Goal: Information Seeking & Learning: Learn about a topic

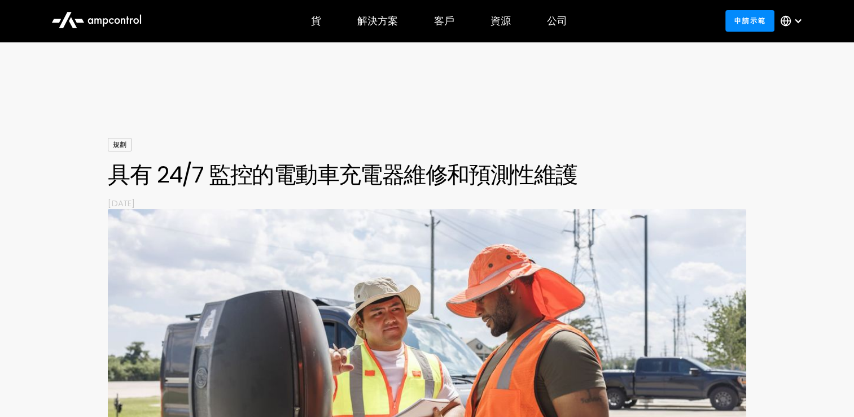
click at [676, 145] on div "規劃 具有 24/7 監控的電動車充電器維修和預測性維護 By [DATE]" at bounding box center [427, 173] width 638 height 71
drag, startPoint x: 673, startPoint y: 145, endPoint x: 799, endPoint y: 26, distance: 173.3
click at [799, 26] on div at bounding box center [794, 21] width 40 height 34
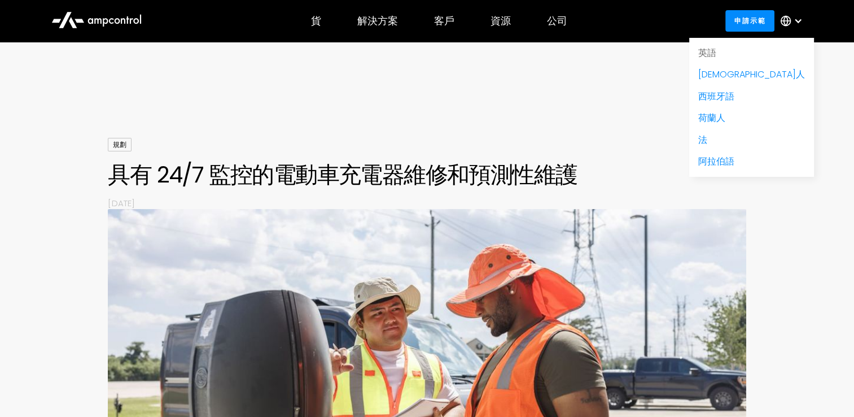
click at [716, 50] on link "英語" at bounding box center [707, 52] width 18 height 13
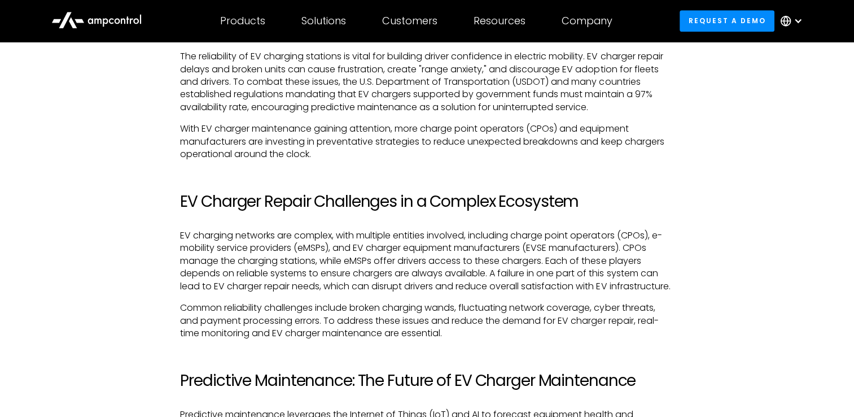
scroll to position [903, 0]
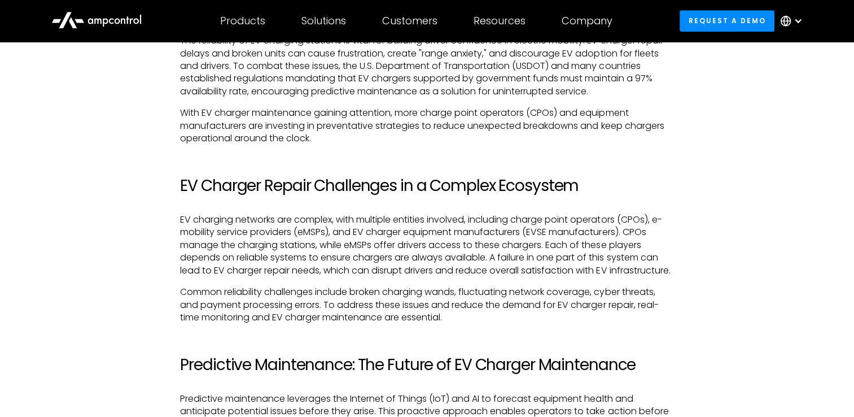
click at [795, 21] on div at bounding box center [798, 20] width 9 height 9
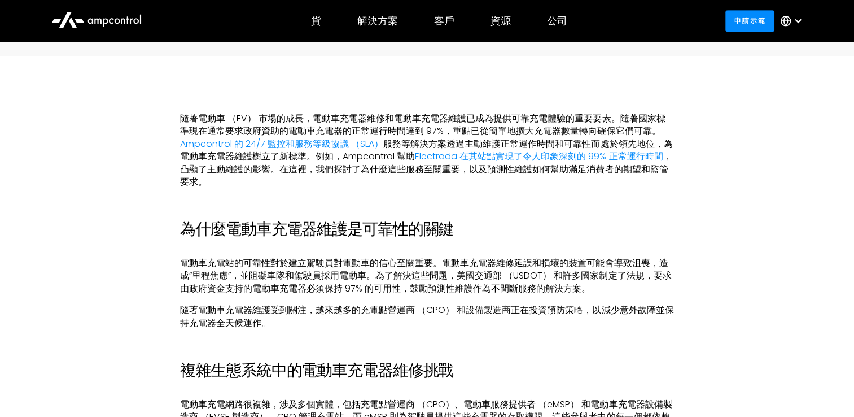
scroll to position [677, 0]
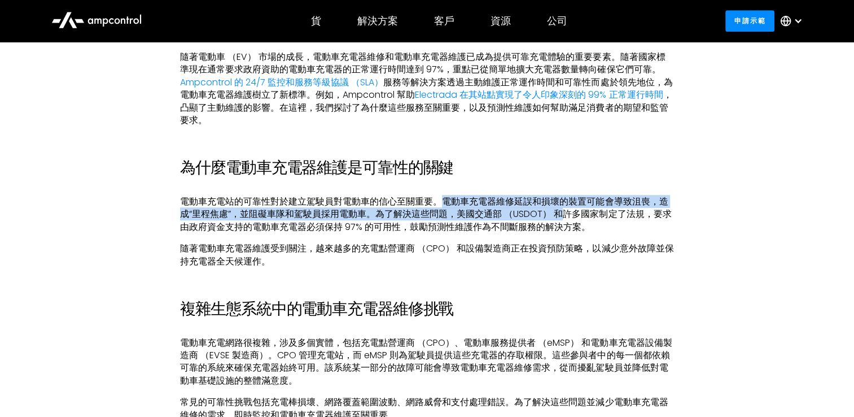
drag, startPoint x: 442, startPoint y: 203, endPoint x: 586, endPoint y: 239, distance: 148.4
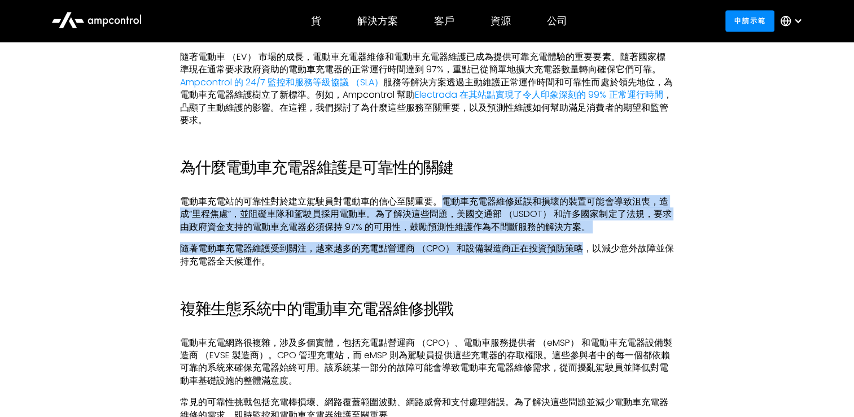
drag, startPoint x: 586, startPoint y: 239, endPoint x: 713, endPoint y: 228, distance: 128.0
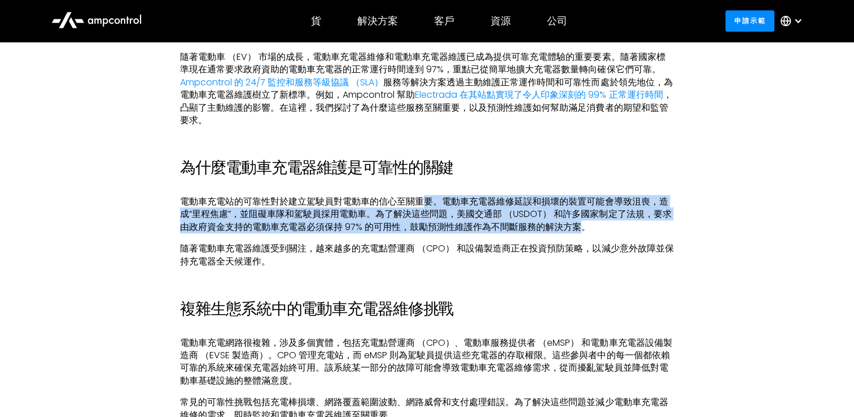
drag, startPoint x: 486, startPoint y: 213, endPoint x: 428, endPoint y: 200, distance: 58.9
click at [428, 200] on p "電動車充電站的可靠性對於建立駕駛員對電動車的信心至關重要。電動車充電器維修延誤和損壞的裝置可能會導致沮喪，造成“里程焦慮”，並阻礙車隊和駕駛員採用電動車。為了…" at bounding box center [426, 214] width 493 height 38
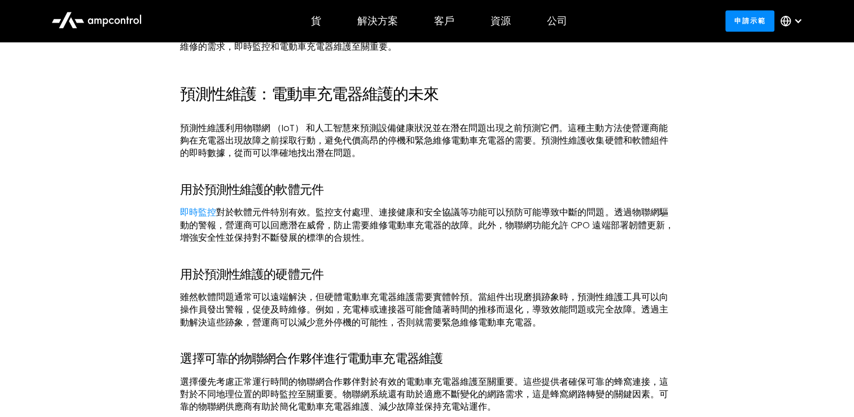
scroll to position [1072, 0]
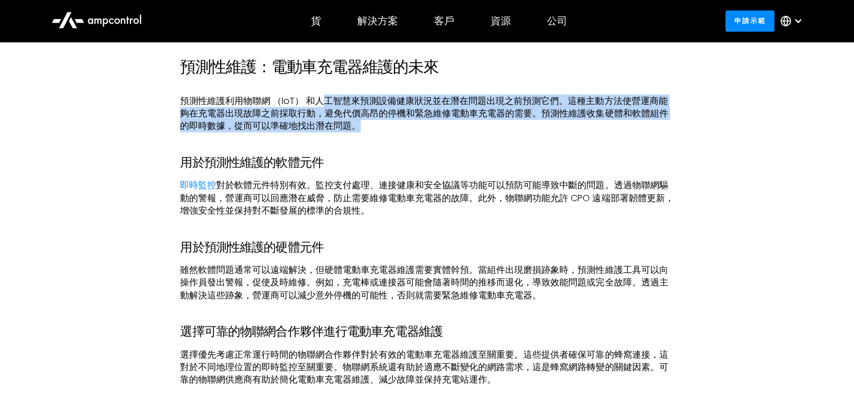
drag, startPoint x: 401, startPoint y: 128, endPoint x: 322, endPoint y: 94, distance: 86.0
click at [322, 94] on div "隨著電動車 （EV） 市場的成長，電動車充電器維修和電動車充電器維護已成為提供可靠充電體驗的重要要素。隨著國家標準現在通常要求政府資助的電動車充電器的正常運行…" at bounding box center [426, 298] width 493 height 1285
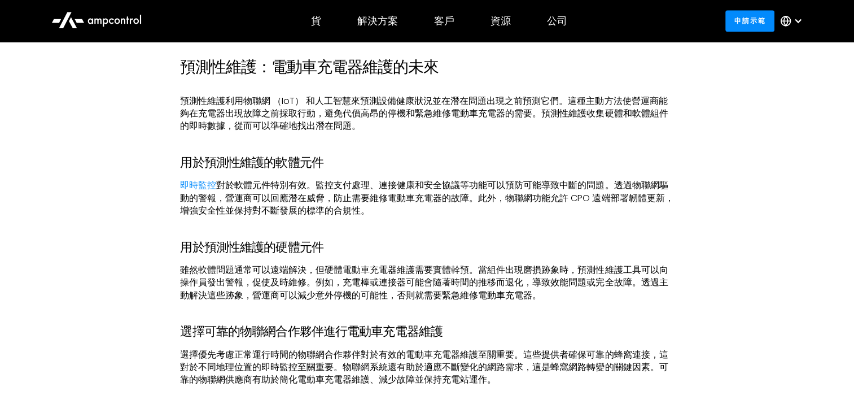
drag, startPoint x: 322, startPoint y: 94, endPoint x: 469, endPoint y: 156, distance: 159.1
click at [469, 156] on h3 "用於預測性維護的軟體元件" at bounding box center [426, 162] width 493 height 15
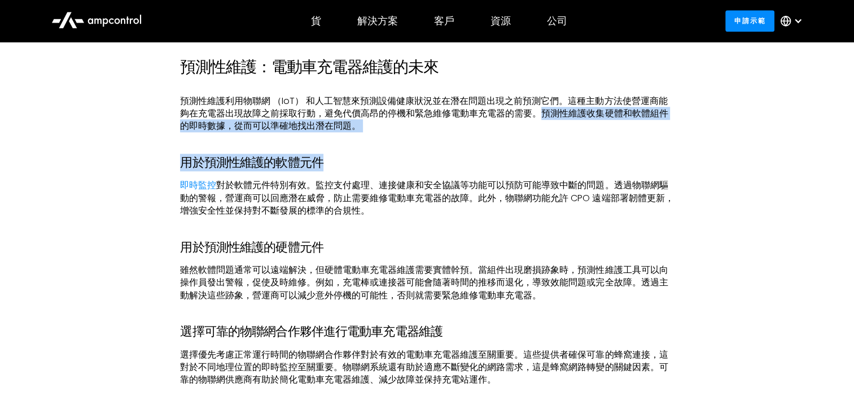
drag, startPoint x: 544, startPoint y: 110, endPoint x: 583, endPoint y: 138, distance: 48.0
click at [583, 138] on div "隨著電動車 （EV） 市場的成長，電動車充電器維修和電動車充電器維護已成為提供可靠充電體驗的重要要素。隨著國家標準現在通常要求政府資助的電動車充電器的正常運行…" at bounding box center [426, 298] width 493 height 1285
drag, startPoint x: 583, startPoint y: 138, endPoint x: 504, endPoint y: 147, distance: 79.5
click at [504, 147] on div "隨著電動車 （EV） 市場的成長，電動車充電器維修和電動車充電器維護已成為提供可靠充電體驗的重要要素。隨著國家標準現在通常要求政府資助的電動車充電器的正常運行…" at bounding box center [426, 298] width 493 height 1285
drag, startPoint x: 490, startPoint y: 148, endPoint x: 488, endPoint y: 157, distance: 8.6
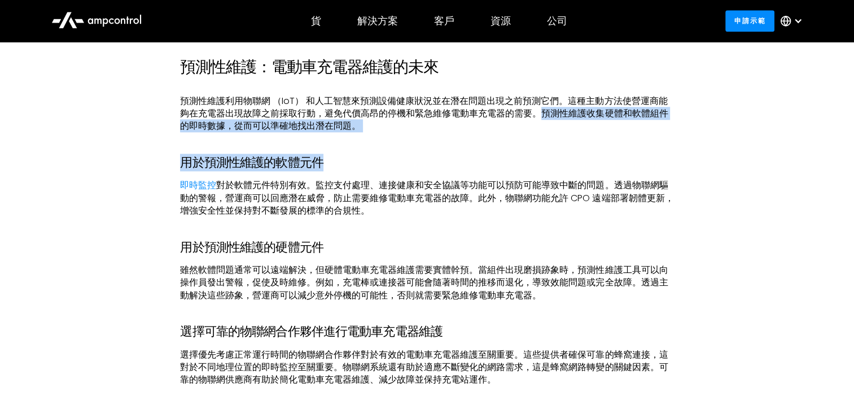
click at [489, 149] on div "隨著電動車 （EV） 市場的成長，電動車充電器維修和電動車充電器維護已成為提供可靠充電體驗的重要要素。隨著國家標準現在通常要求政府資助的電動車充電器的正常運行…" at bounding box center [426, 298] width 493 height 1285
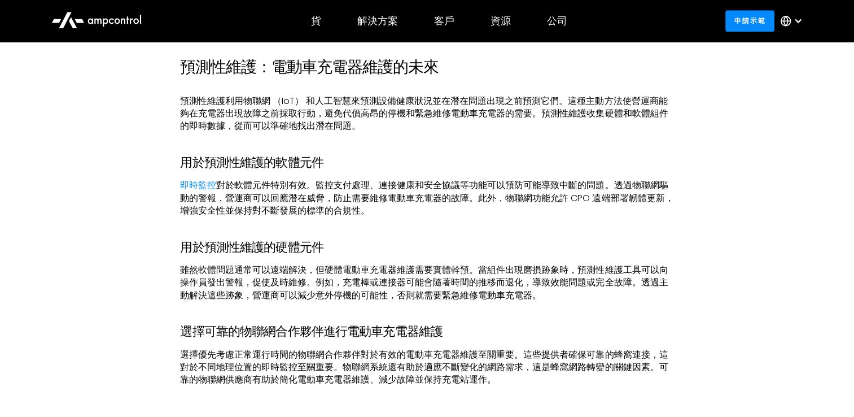
click at [422, 170] on div "隨著電動車 （EV） 市場的成長，電動車充電器維修和電動車充電器維護已成為提供可靠充電體驗的重要要素。隨著國家標準現在通常要求政府資助的電動車充電器的正常運行…" at bounding box center [426, 298] width 493 height 1285
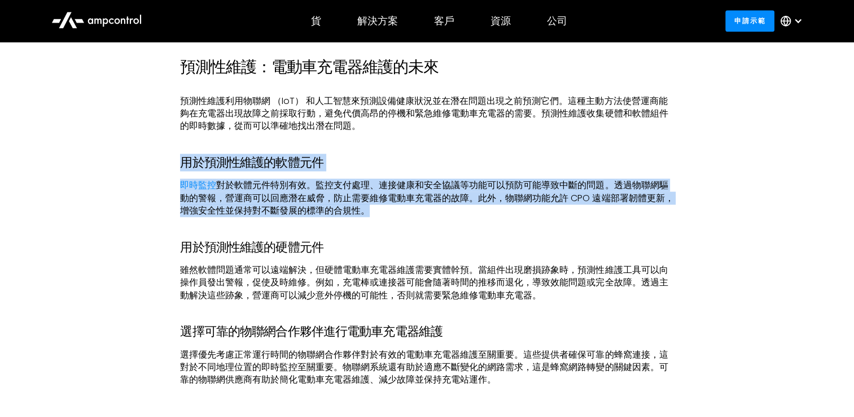
drag, startPoint x: 404, startPoint y: 217, endPoint x: 170, endPoint y: 159, distance: 241.0
click at [170, 159] on div "隨著電動車 （EV） 市場的成長，電動車充電器維修和電動車充電器維護已成為提供可靠充電體驗的重要要素。隨著國家標準現在通常要求政府資助的電動車充電器的正常運行…" at bounding box center [427, 298] width 516 height 1285
click at [440, 151] on div "隨著電動車 （EV） 市場的成長，電動車充電器維修和電動車充電器維護已成為提供可靠充電體驗的重要要素。隨著國家標準現在通常要求政府資助的電動車充電器的正常運行…" at bounding box center [426, 298] width 493 height 1285
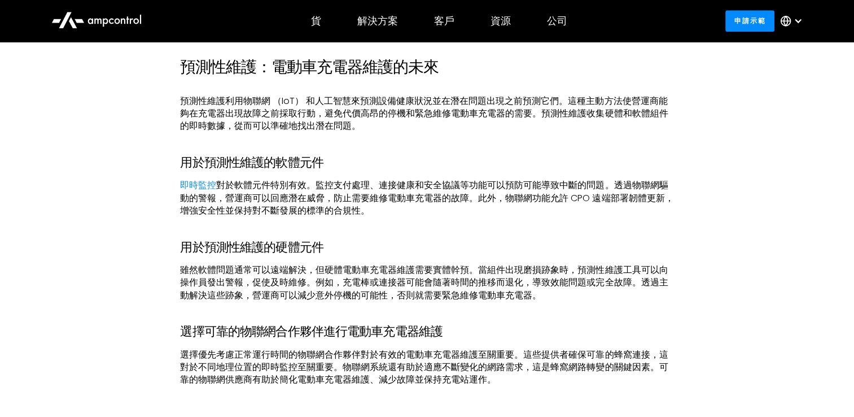
scroll to position [1129, 0]
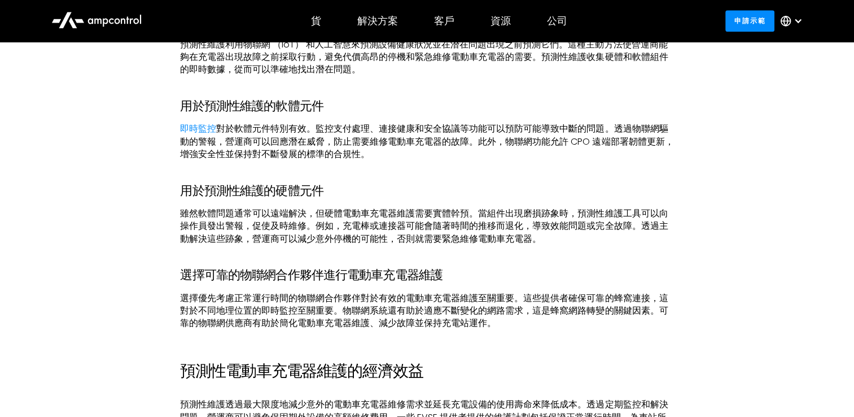
click at [433, 164] on div "隨著電動車 （EV） 市場的成長，電動車充電器維修和電動車充電器維護已成為提供可靠充電體驗的重要要素。隨著國家標準現在通常要求政府資助的電動車充電器的正常運行…" at bounding box center [426, 241] width 493 height 1285
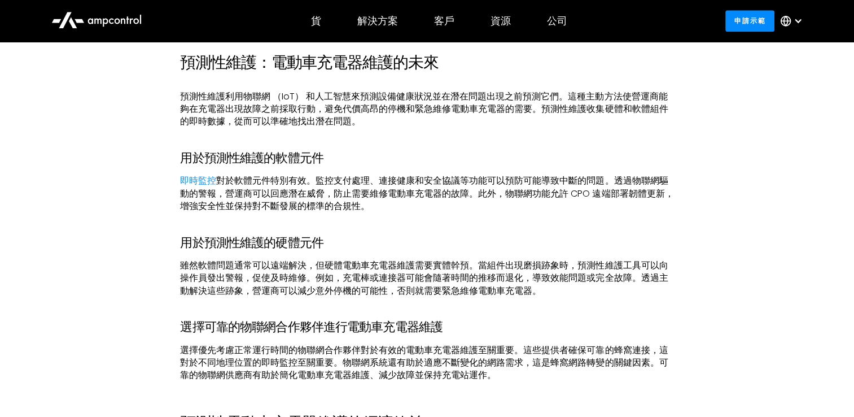
scroll to position [1016, 0]
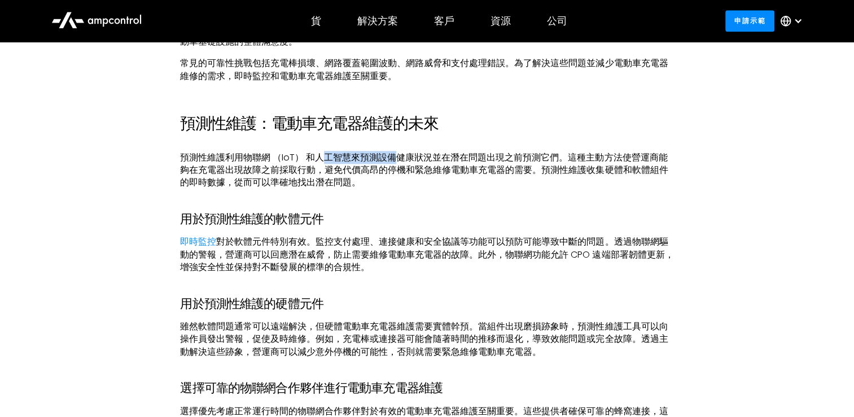
drag, startPoint x: 322, startPoint y: 157, endPoint x: 397, endPoint y: 157, distance: 75.6
click at [397, 157] on p "預測性維護利用物聯網 （IoT） 和人工智慧來預測設備健康狀況並在潛在問題出現之前預測它們。這種主動方法使營運商能夠在充電器出現故障之前採取行動，避免代價高昂…" at bounding box center [426, 170] width 493 height 38
drag, startPoint x: 397, startPoint y: 157, endPoint x: 424, endPoint y: 208, distance: 58.1
click at [424, 208] on div "隨著電動車 （EV） 市場的成長，電動車充電器維修和電動車充電器維護已成為提供可靠充電體驗的重要要素。隨著國家標準現在通常要求政府資助的電動車充電器的正常運行…" at bounding box center [426, 354] width 493 height 1285
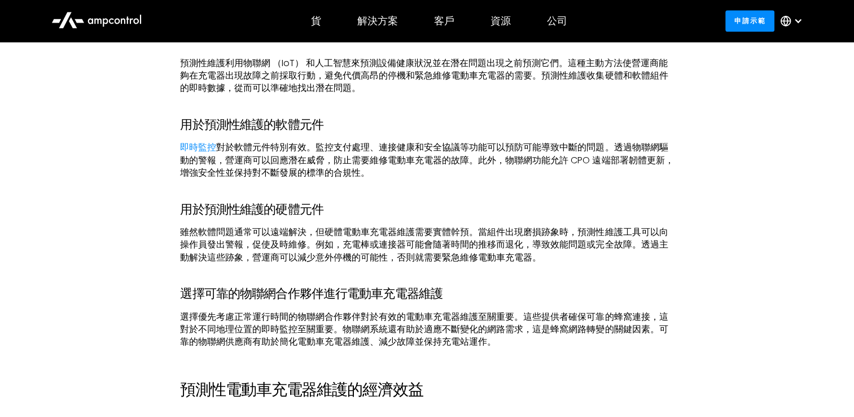
scroll to position [1129, 0]
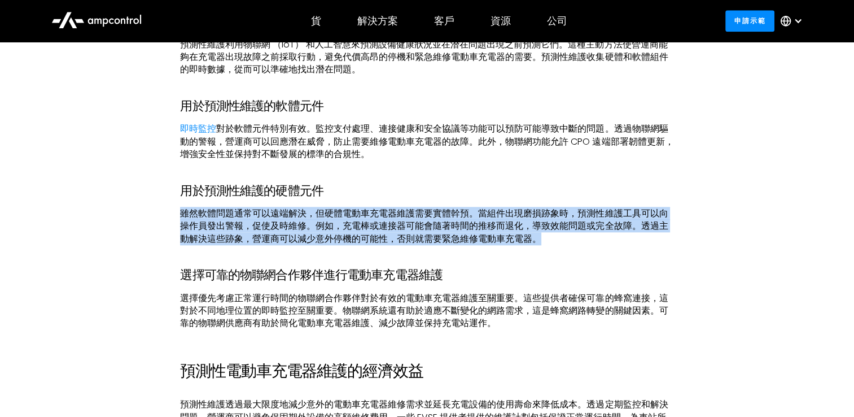
drag, startPoint x: 562, startPoint y: 243, endPoint x: 460, endPoint y: 189, distance: 115.2
click at [460, 189] on div "隨著電動車 （EV） 市場的成長，電動車充電器維修和電動車充電器維護已成為提供可靠充電體驗的重要要素。隨著國家標準現在通常要求政府資助的電動車充電器的正常運行…" at bounding box center [426, 241] width 493 height 1285
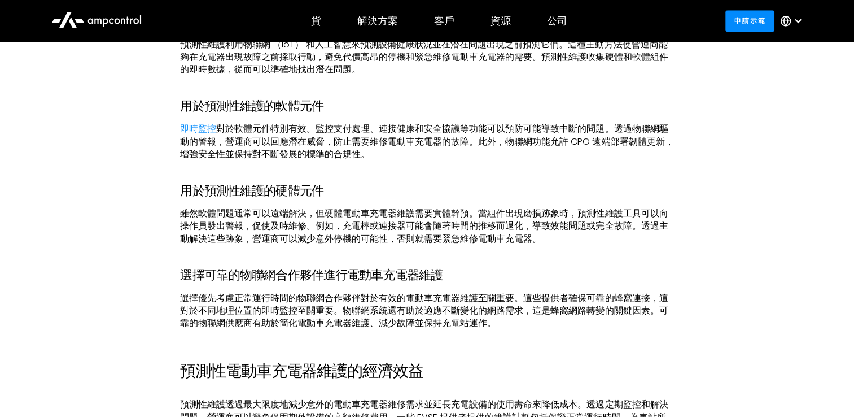
drag, startPoint x: 460, startPoint y: 189, endPoint x: 501, endPoint y: 158, distance: 51.6
click at [501, 158] on p "即時監控 對於軟體元件特別有效。監控支付處理、連接健康和安全協議等功能可以預防可能導致中斷的問題。透過物聯網驅動的警報，營運商可以回應潛在威脅，防止需要維修電…" at bounding box center [426, 141] width 493 height 38
click at [587, 246] on div "隨著電動車 （EV） 市場的成長，電動車充電器維修和電動車充電器維護已成為提供可靠充電體驗的重要要素。隨著國家標準現在通常要求政府資助的電動車充電器的正常運行…" at bounding box center [426, 241] width 493 height 1285
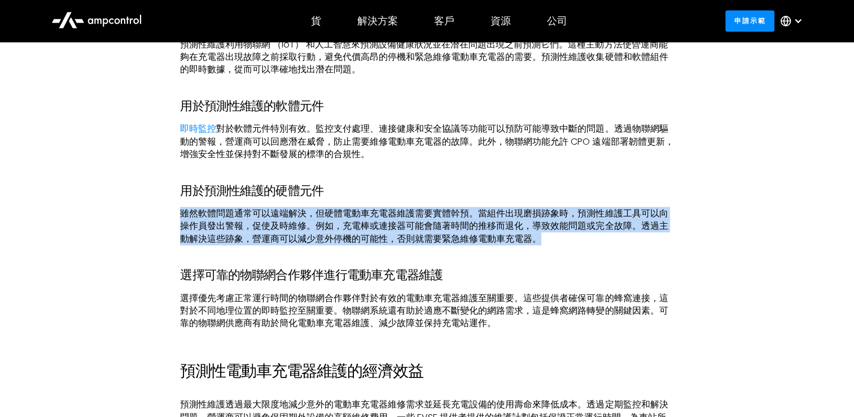
drag, startPoint x: 552, startPoint y: 243, endPoint x: 447, endPoint y: 193, distance: 116.1
click at [447, 193] on div "隨著電動車 （EV） 市場的成長，電動車充電器維修和電動車充電器維護已成為提供可靠充電體驗的重要要素。隨著國家標準現在通常要求政府資助的電動車充電器的正常運行…" at bounding box center [426, 241] width 493 height 1285
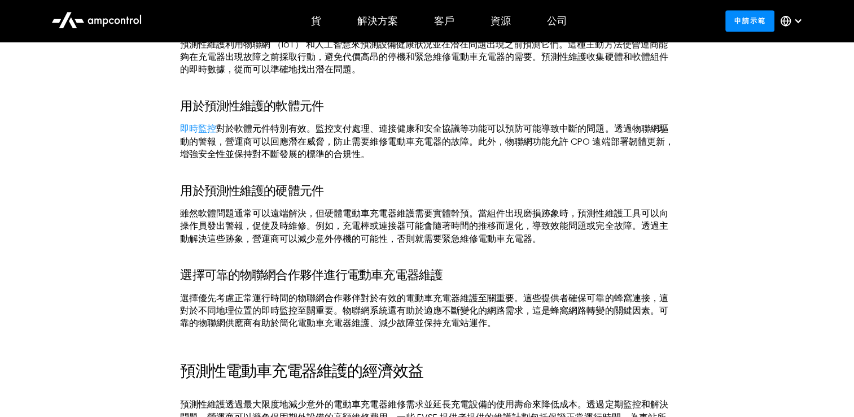
click at [543, 326] on div "隨著電動車 （EV） 市場的成長，電動車充電器維修和電動車充電器維護已成為提供可靠充電體驗的重要要素。隨著國家標準現在通常要求政府資助的電動車充電器的正常運行…" at bounding box center [426, 241] width 493 height 1285
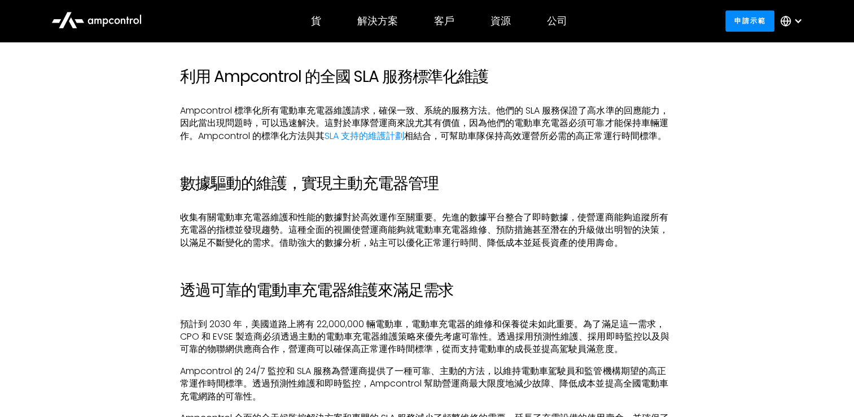
scroll to position [1581, 0]
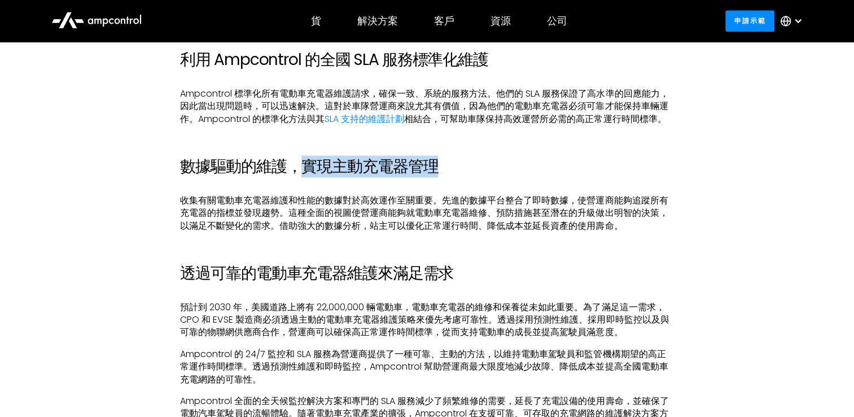
drag, startPoint x: 304, startPoint y: 165, endPoint x: 454, endPoint y: 165, distance: 150.1
click at [454, 165] on h2 "數據驅動的維護，實現主動充電器管理" at bounding box center [426, 166] width 493 height 19
drag, startPoint x: 454, startPoint y: 165, endPoint x: 562, endPoint y: 176, distance: 108.4
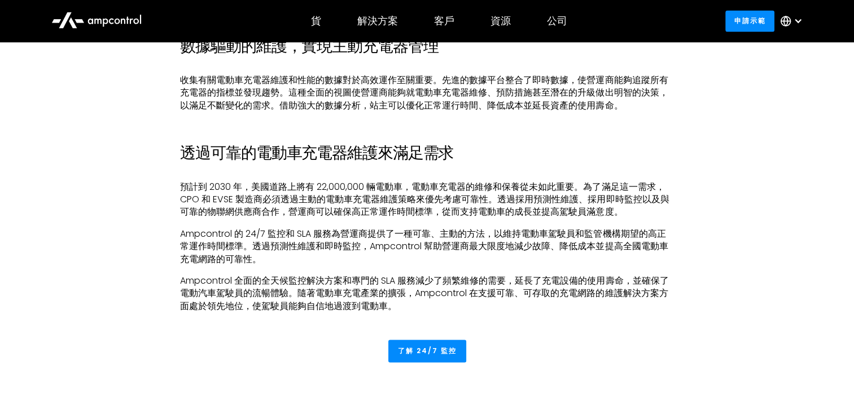
scroll to position [1750, 0]
